Goal: Find specific page/section: Find specific page/section

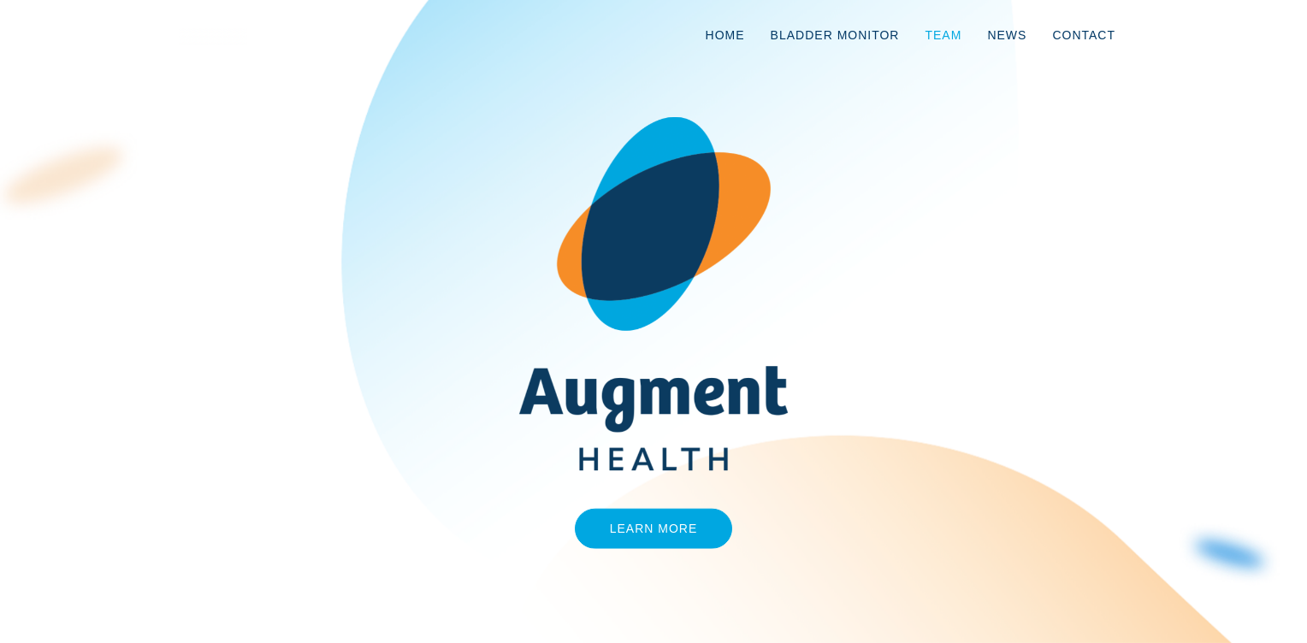
click at [954, 32] on link "Team" at bounding box center [943, 35] width 62 height 56
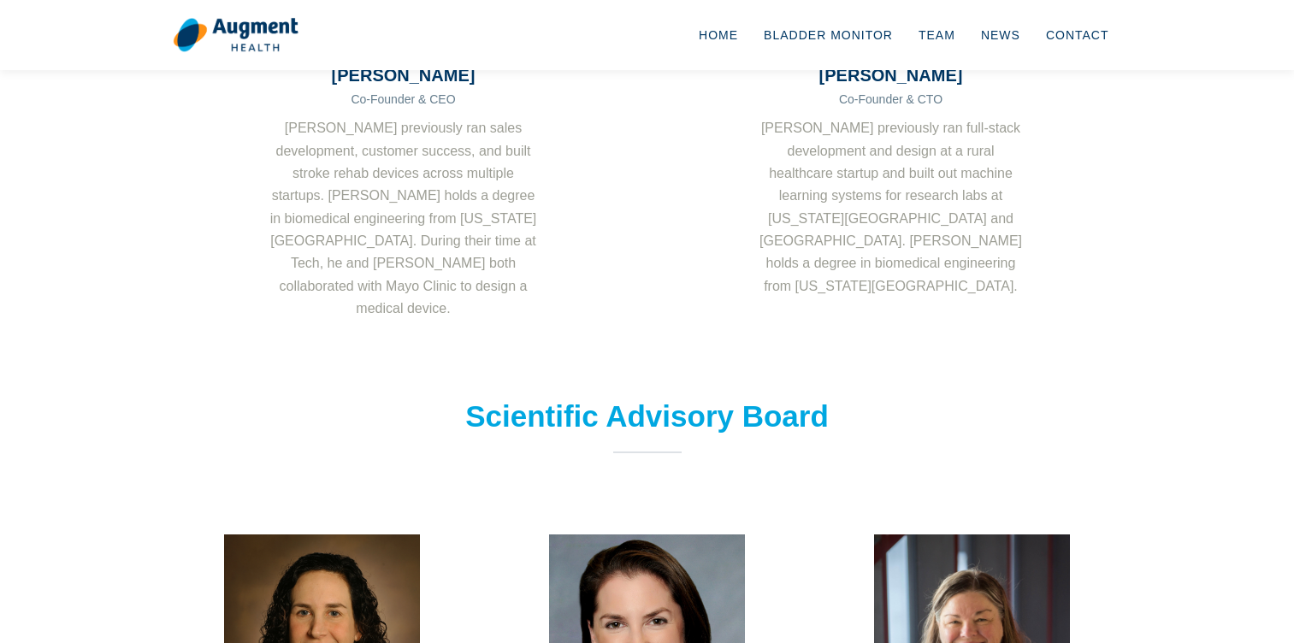
scroll to position [821, 0]
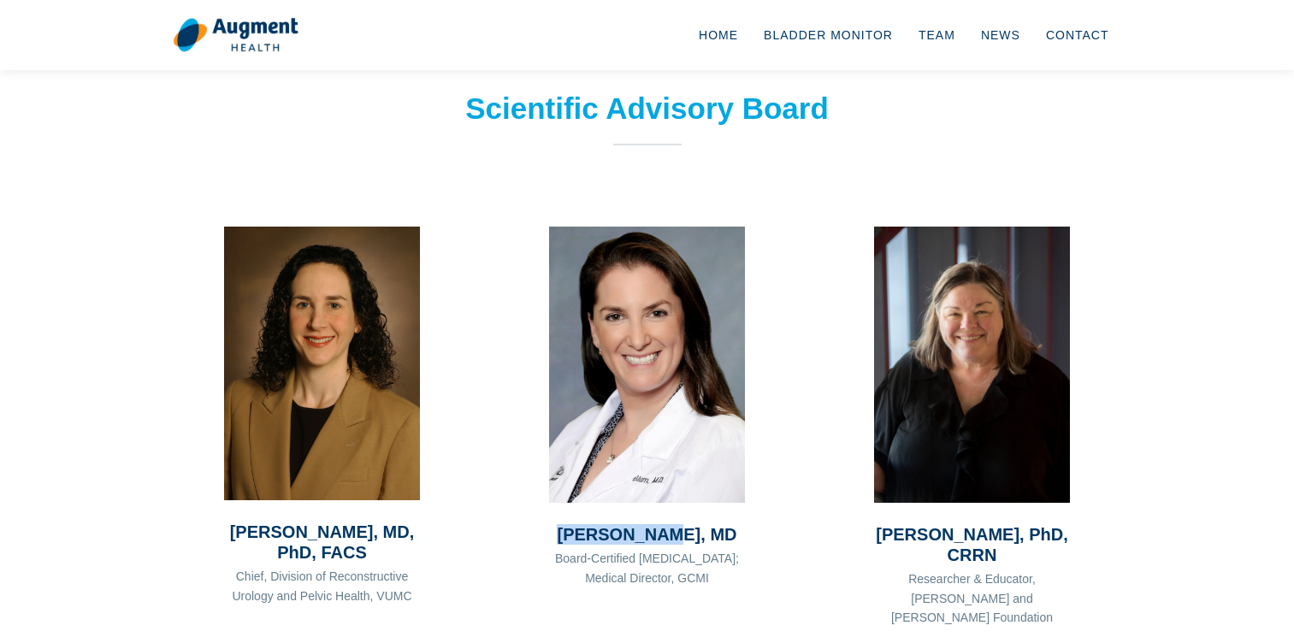
drag, startPoint x: 569, startPoint y: 490, endPoint x: 679, endPoint y: 492, distance: 110.3
click at [679, 524] on h3 "Emily Blum, MD" at bounding box center [647, 534] width 196 height 21
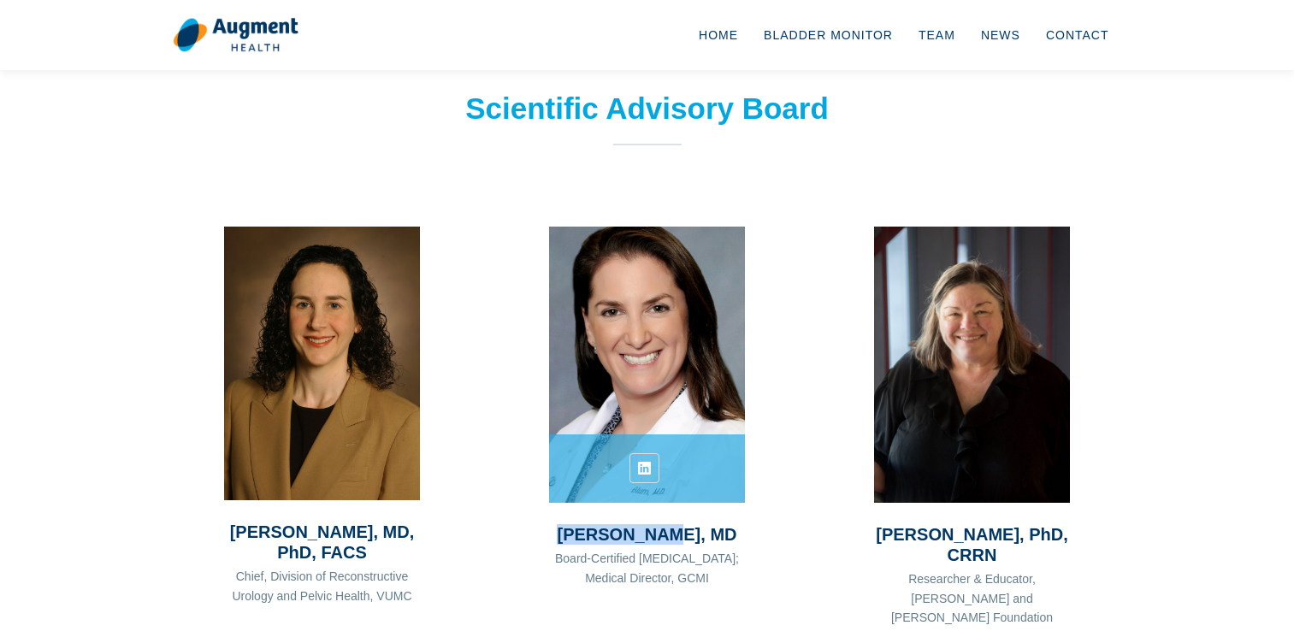
click at [708, 372] on img at bounding box center [648, 365] width 216 height 304
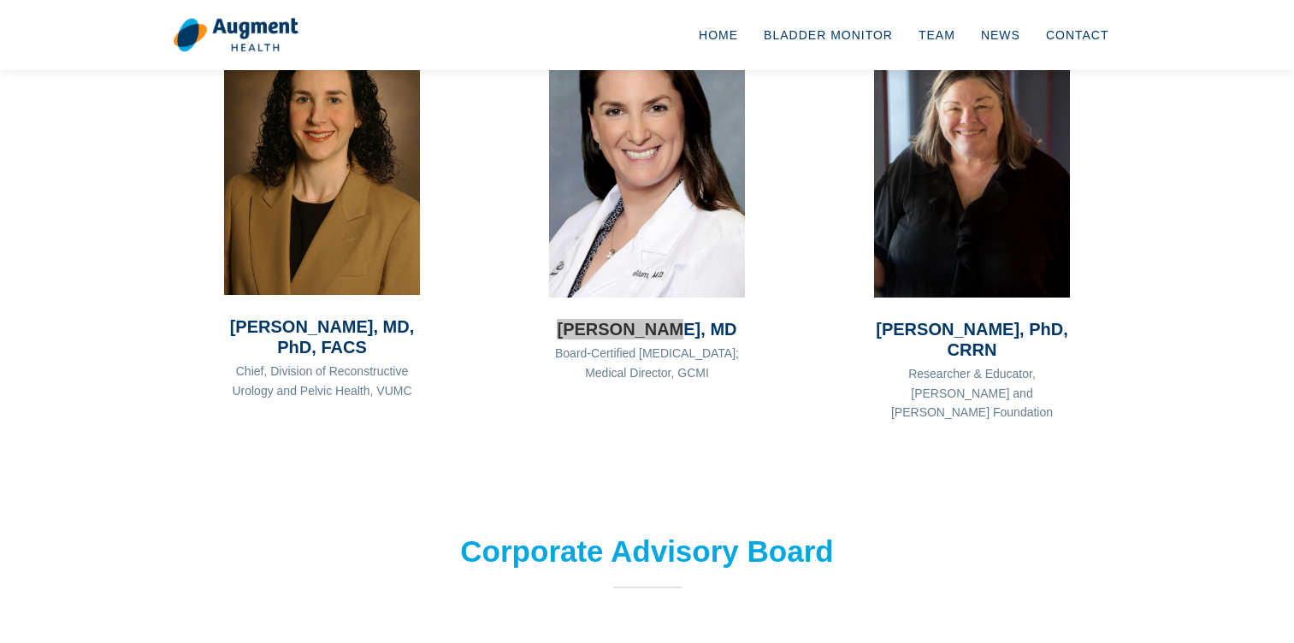
scroll to position [924, 0]
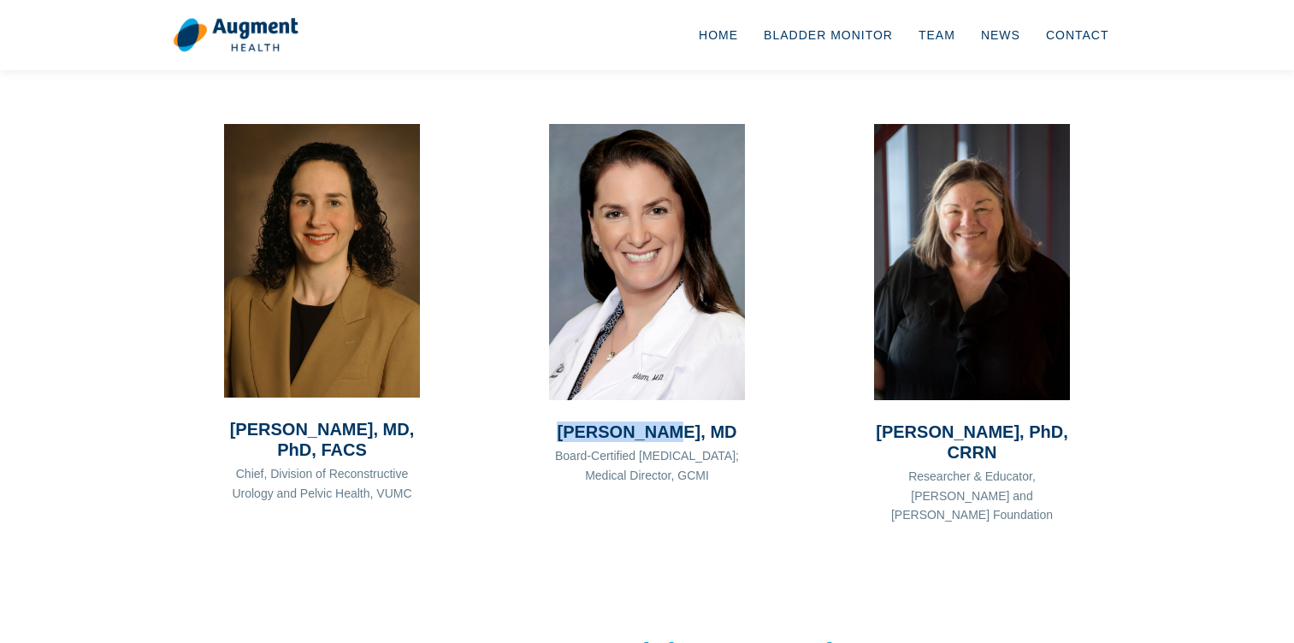
click at [587, 422] on h3 "Emily Blum, MD" at bounding box center [647, 432] width 196 height 21
drag, startPoint x: 587, startPoint y: 387, endPoint x: 663, endPoint y: 383, distance: 76.2
click at [663, 422] on h3 "Emily Blum, MD" at bounding box center [647, 432] width 196 height 21
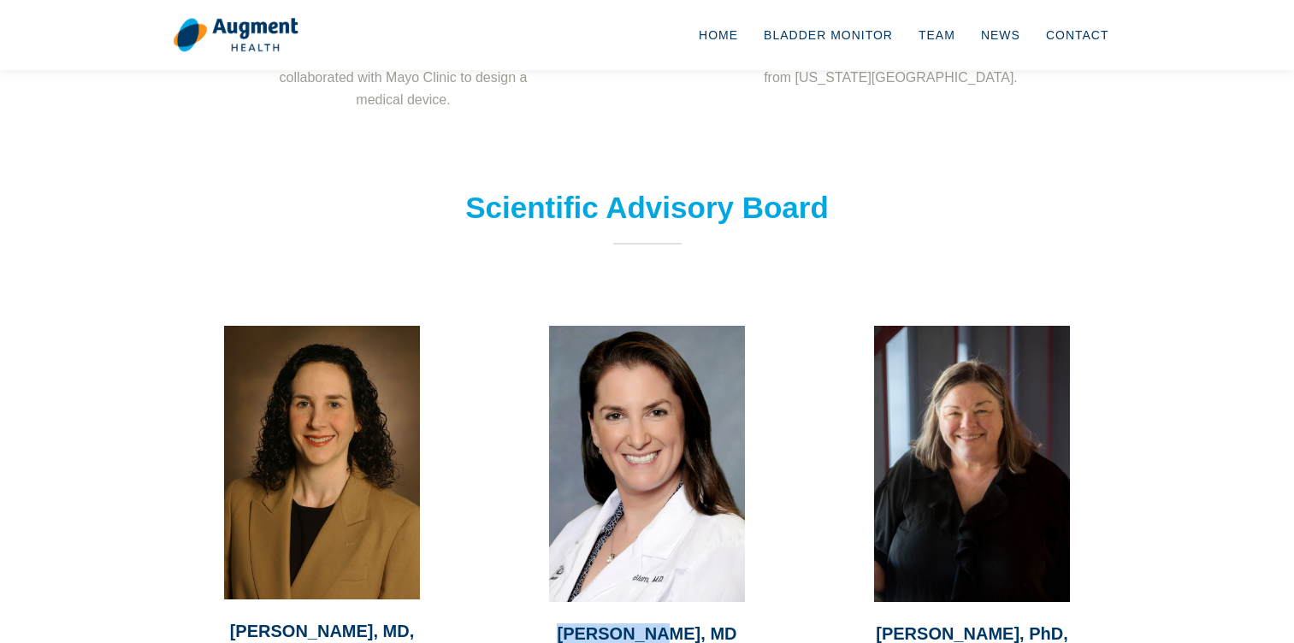
scroll to position [718, 0]
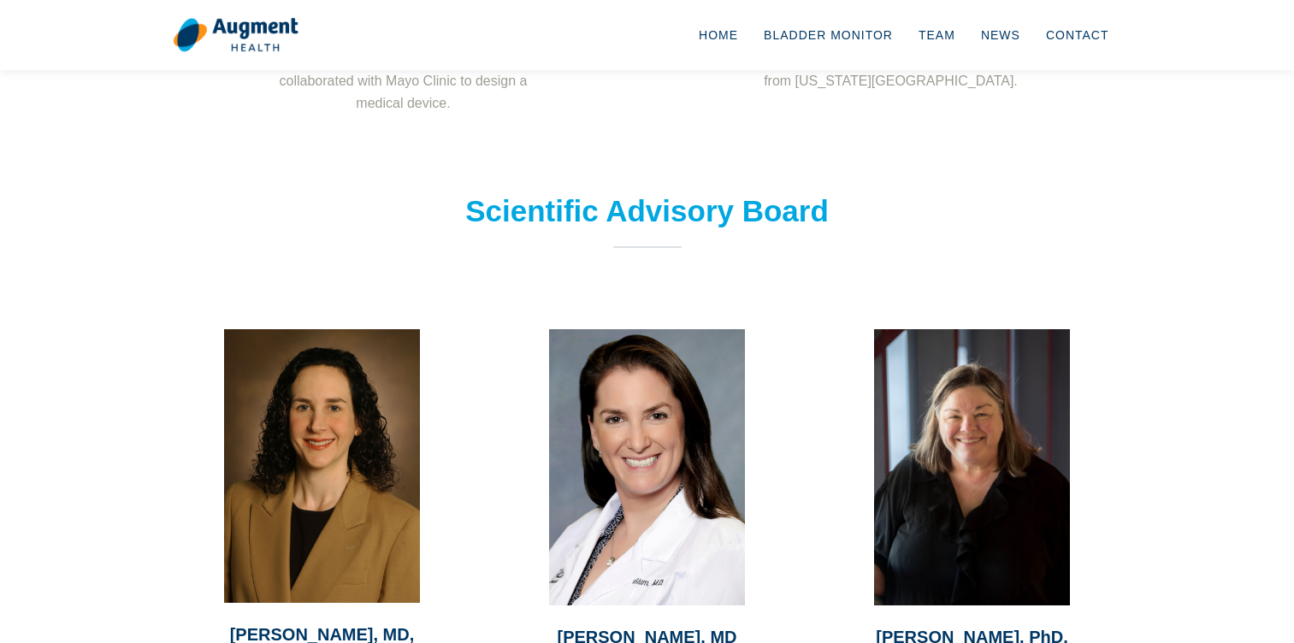
click at [600, 193] on h2 "Scientific Advisory Board" at bounding box center [648, 211] width 462 height 36
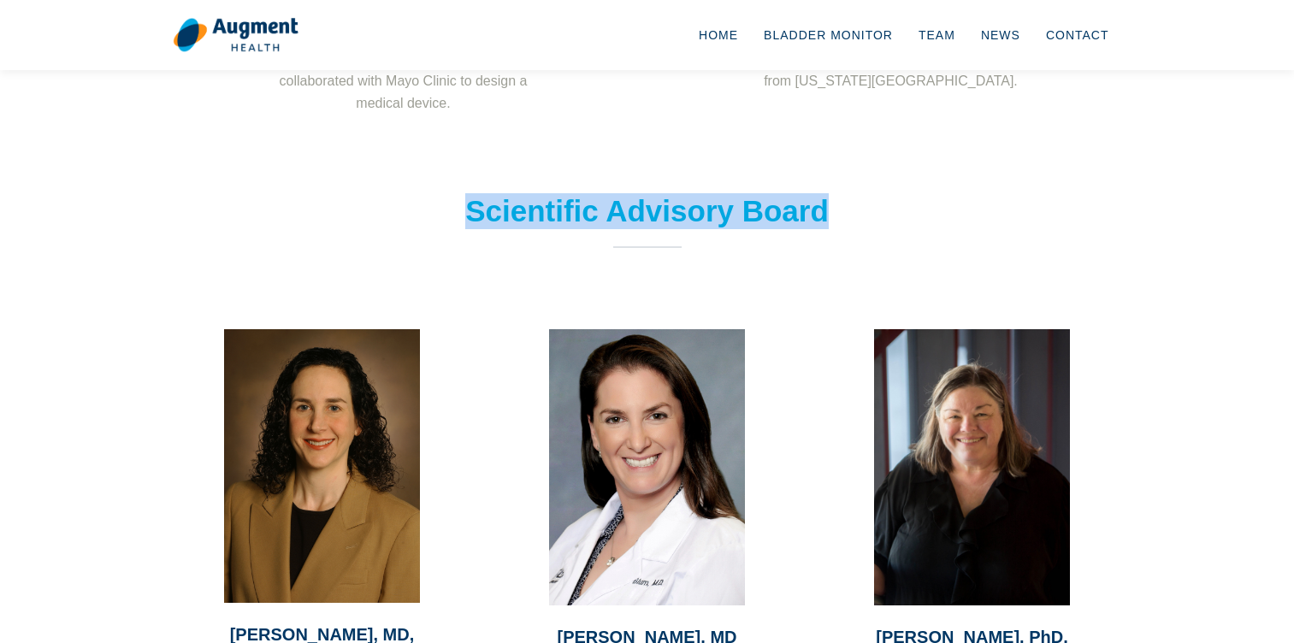
click at [600, 193] on h2 "Scientific Advisory Board" at bounding box center [648, 211] width 462 height 36
